Goal: Transaction & Acquisition: Purchase product/service

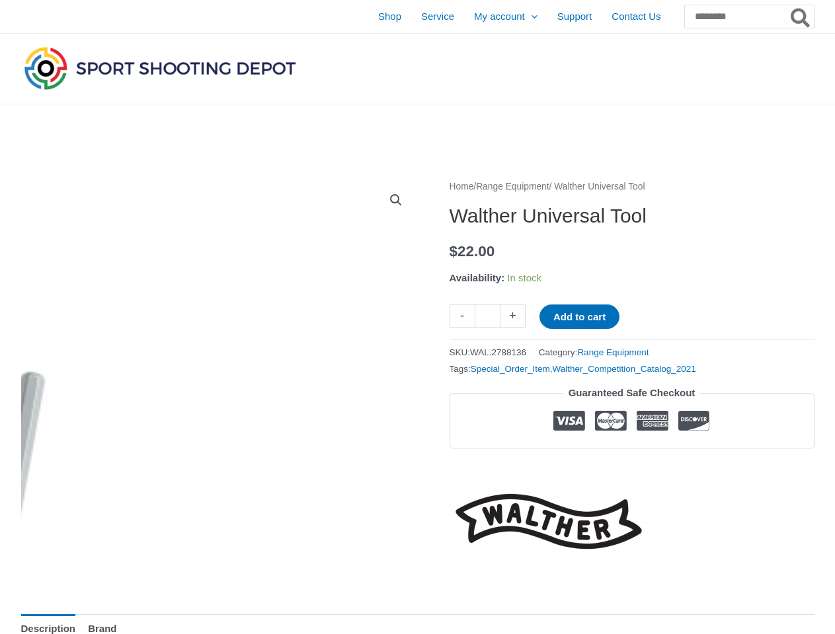
click at [800, 19] on icon "Search" at bounding box center [799, 17] width 19 height 21
click at [396, 200] on link "View full-screen image gallery" at bounding box center [396, 200] width 24 height 24
